Goal: Communication & Community: Participate in discussion

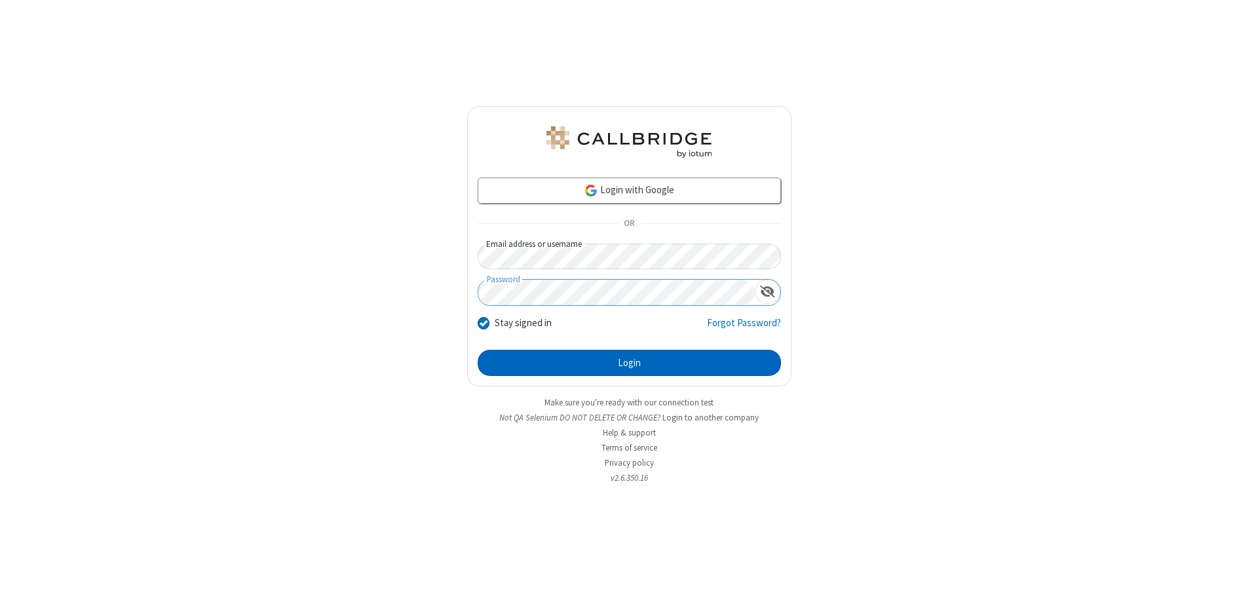
click at [629, 363] on button "Login" at bounding box center [629, 363] width 303 height 26
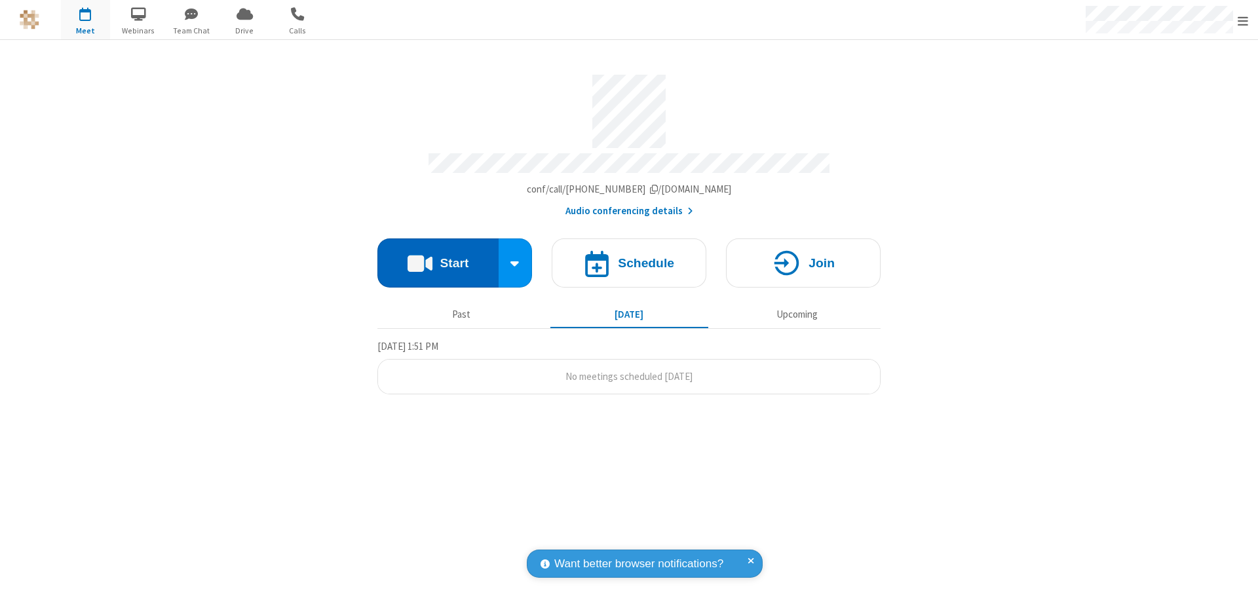
click at [438, 257] on button "Start" at bounding box center [437, 263] width 121 height 49
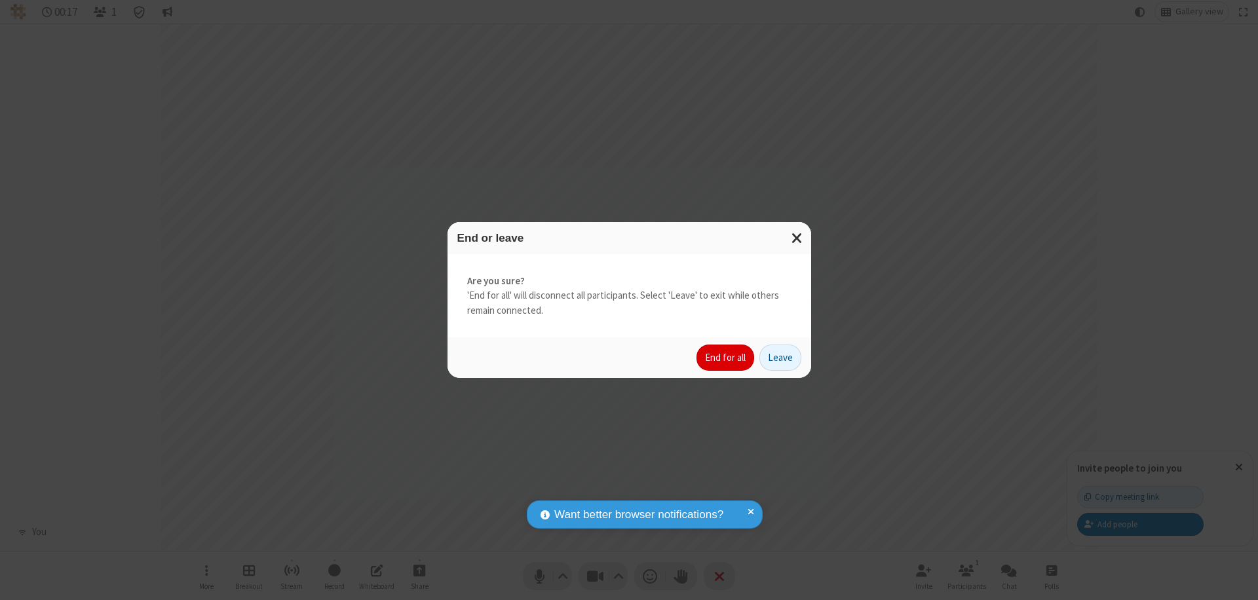
click at [726, 358] on button "End for all" at bounding box center [726, 358] width 58 height 26
